Goal: Book appointment/travel/reservation

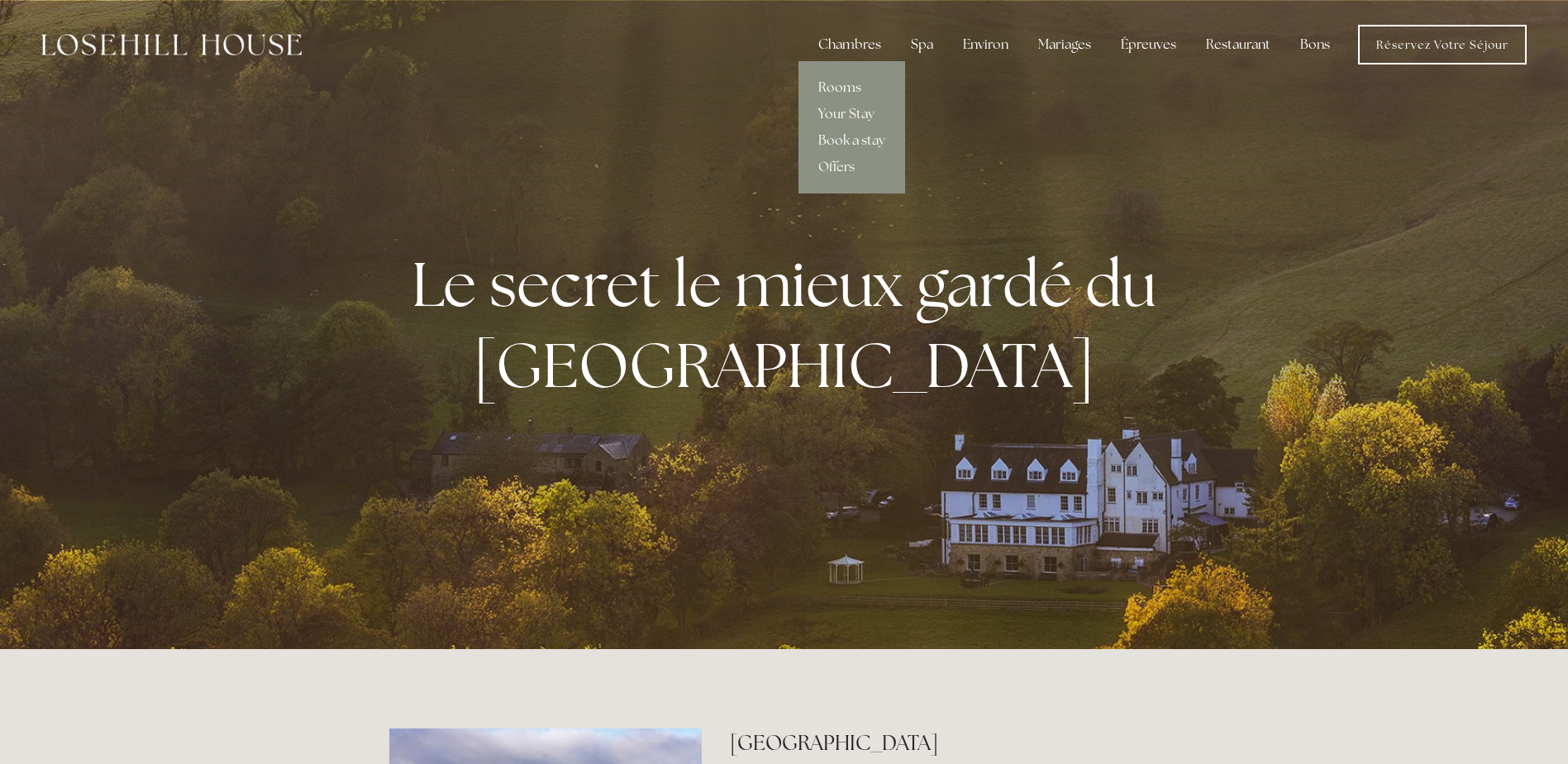
click at [836, 92] on link "Rooms" at bounding box center [852, 87] width 106 height 27
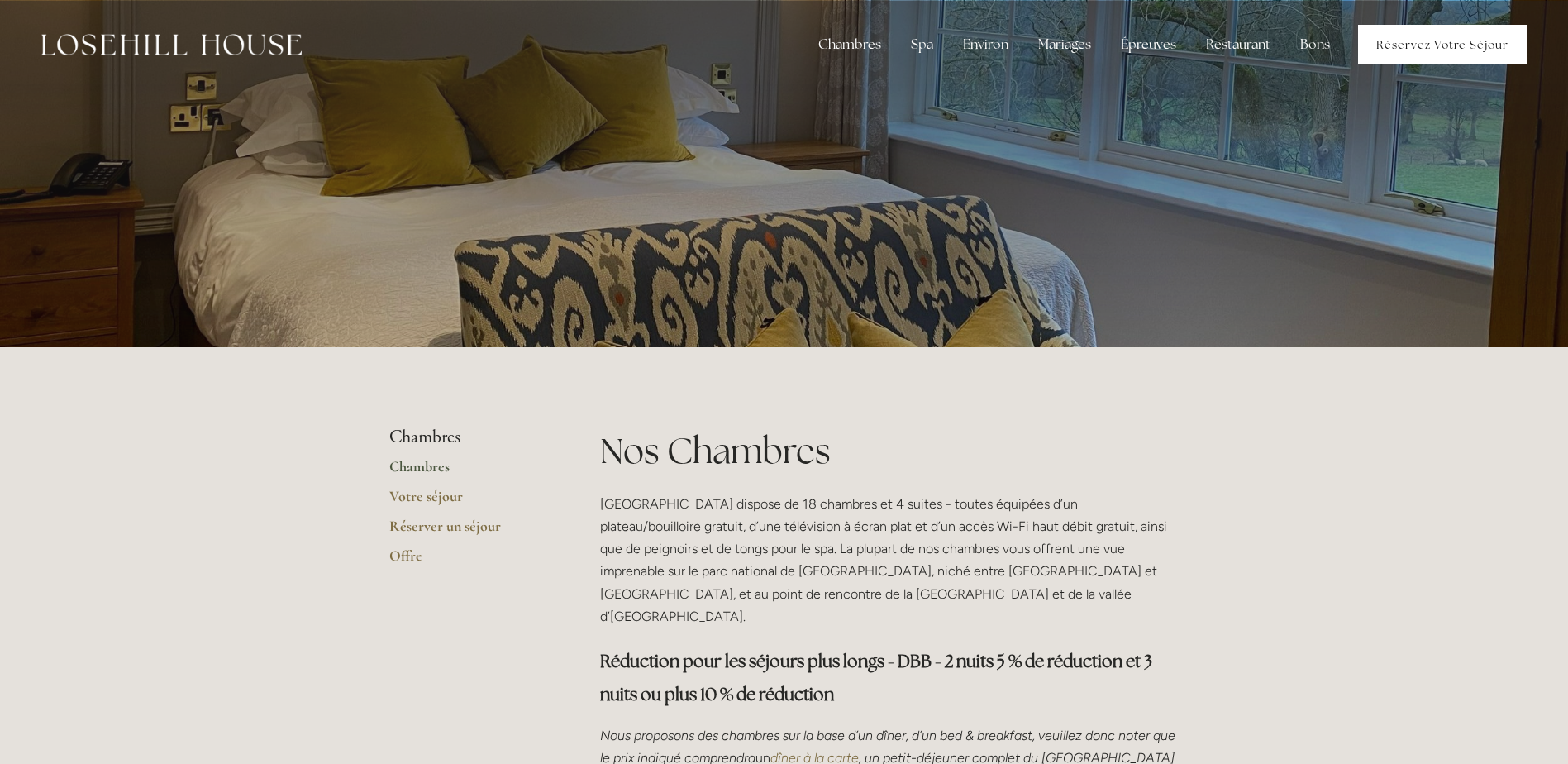
click at [1397, 51] on link "Réservez votre séjour" at bounding box center [1442, 44] width 169 height 39
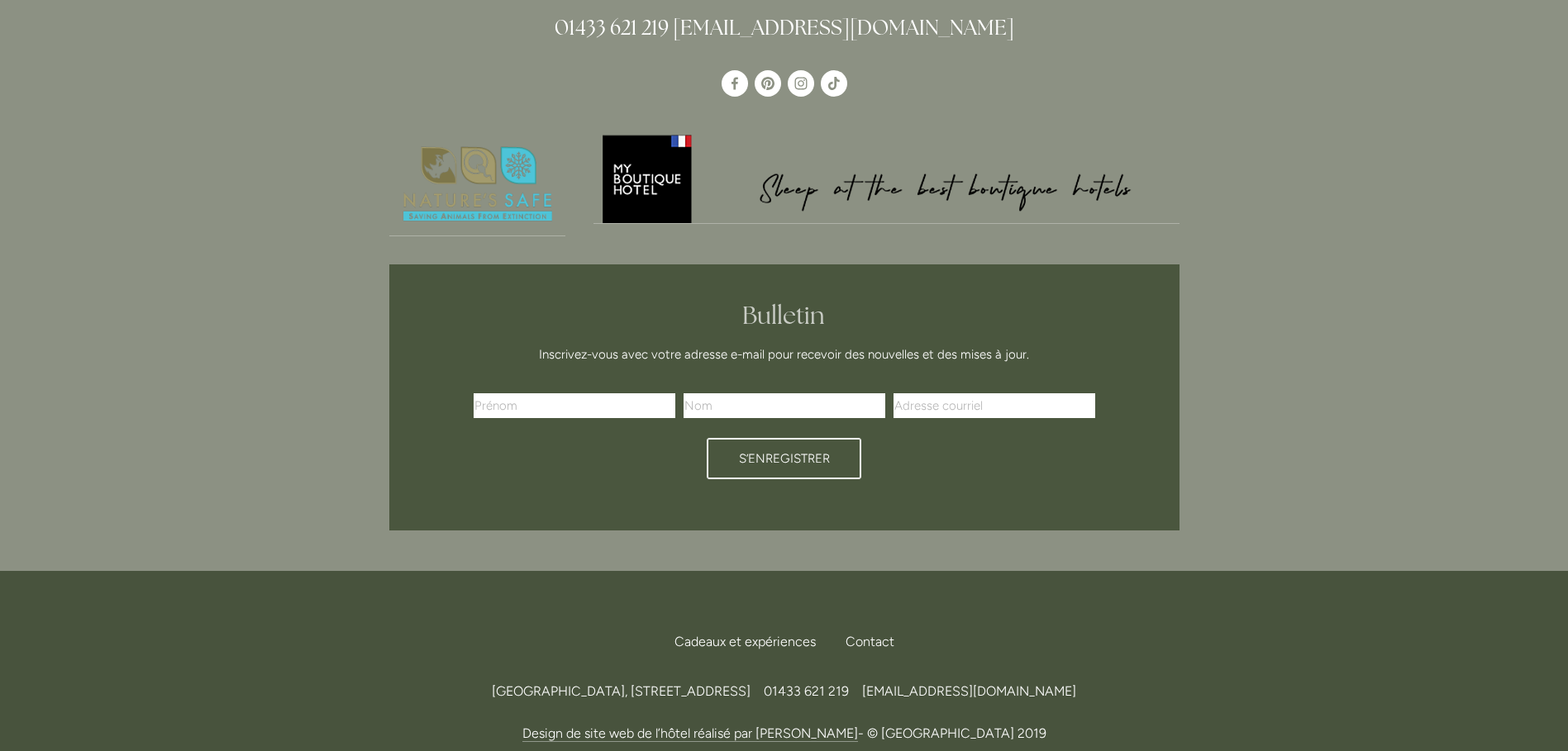
scroll to position [3967, 0]
